Goal: Task Accomplishment & Management: Manage account settings

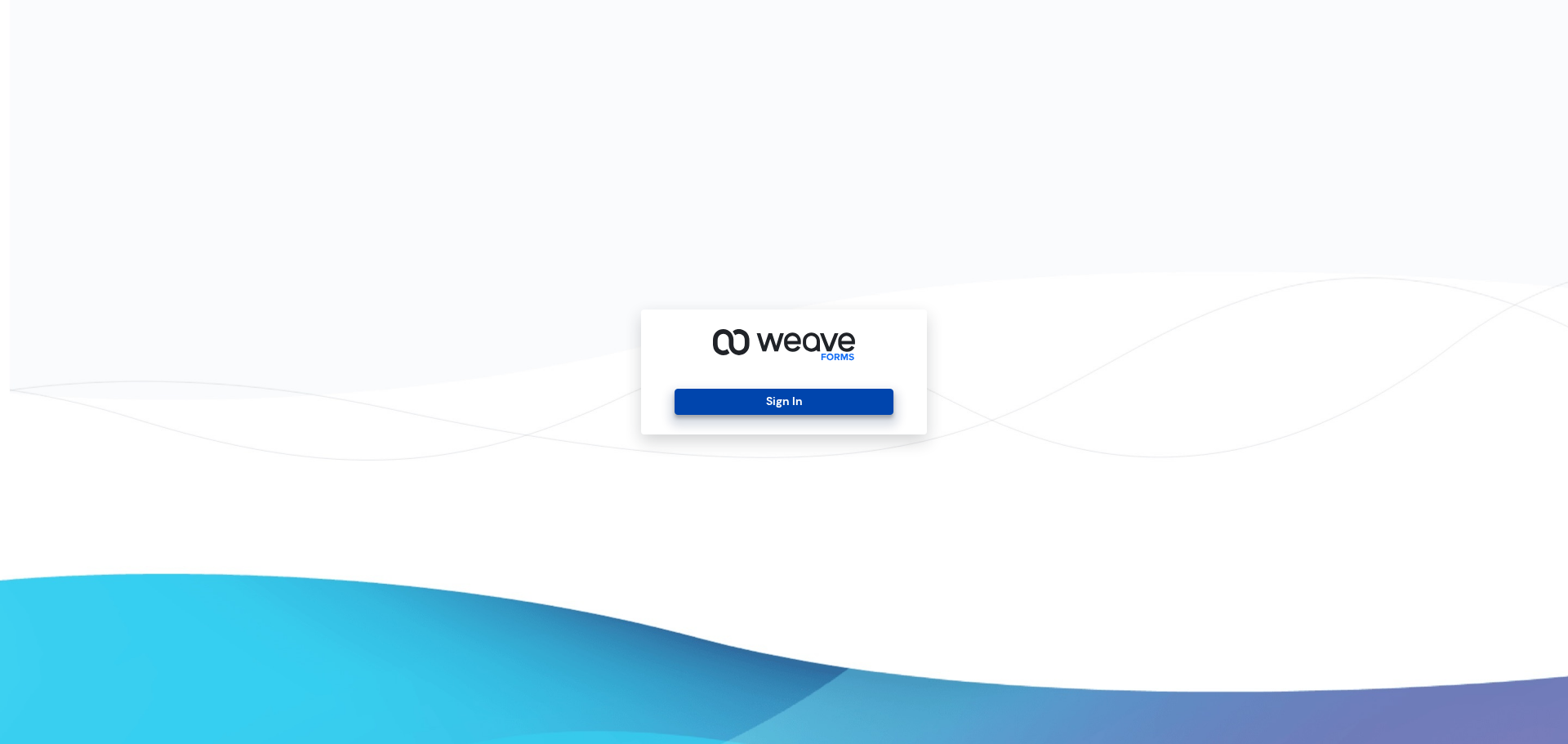
click at [816, 401] on button "Sign In" at bounding box center [784, 401] width 218 height 27
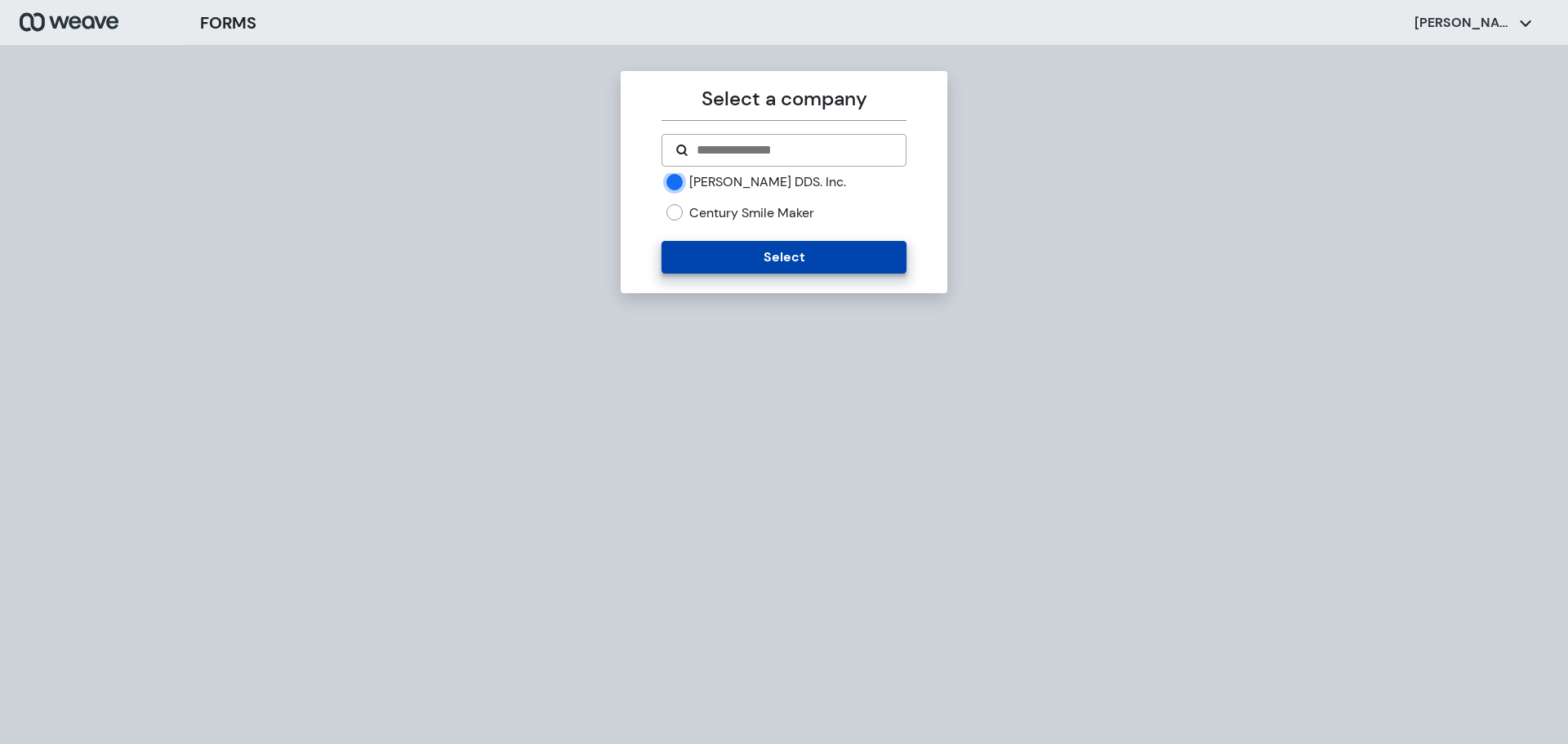
click at [711, 255] on button "Select" at bounding box center [784, 257] width 244 height 33
